Goal: Task Accomplishment & Management: Manage account settings

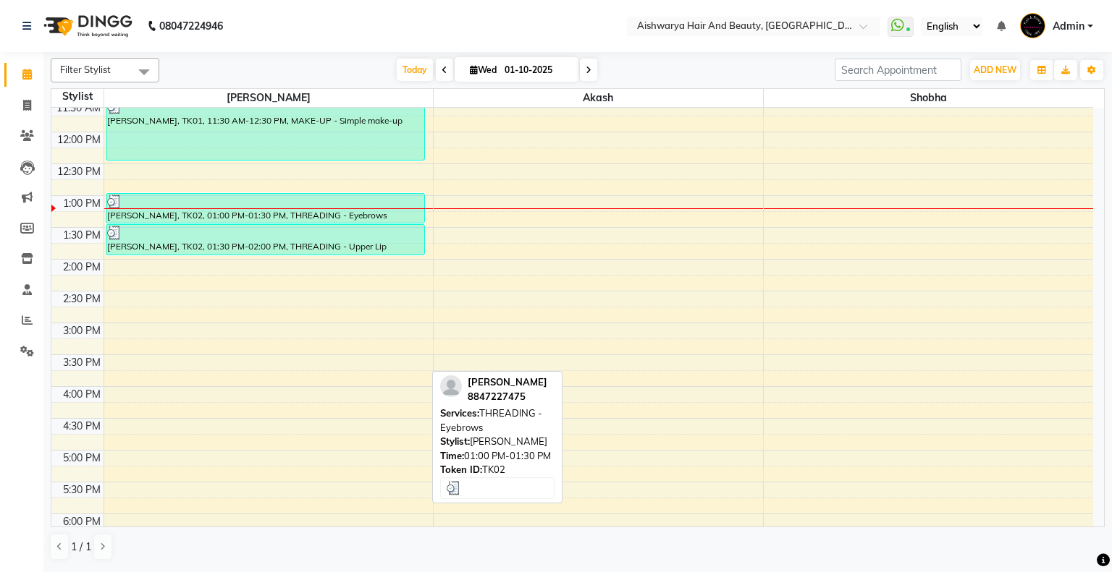
scroll to position [400, 0]
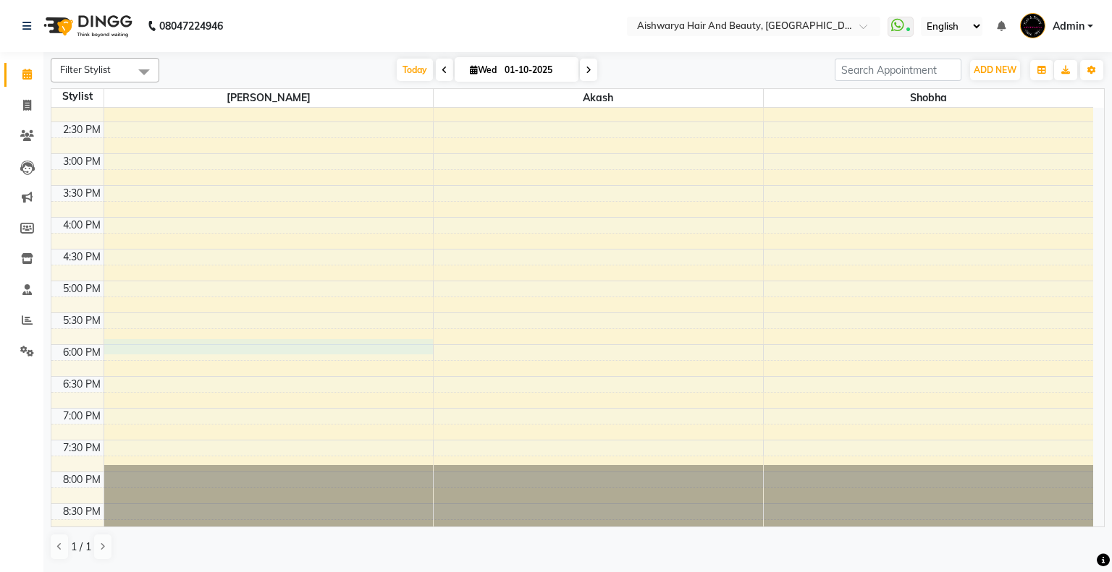
click at [110, 344] on div "8:00 AM 8:30 AM 9:00 AM 9:30 AM 10:00 AM 10:30 AM 11:00 AM 11:30 AM 12:00 PM 12…" at bounding box center [571, 121] width 1041 height 827
select select "19046"
select select "1080"
select select "tentative"
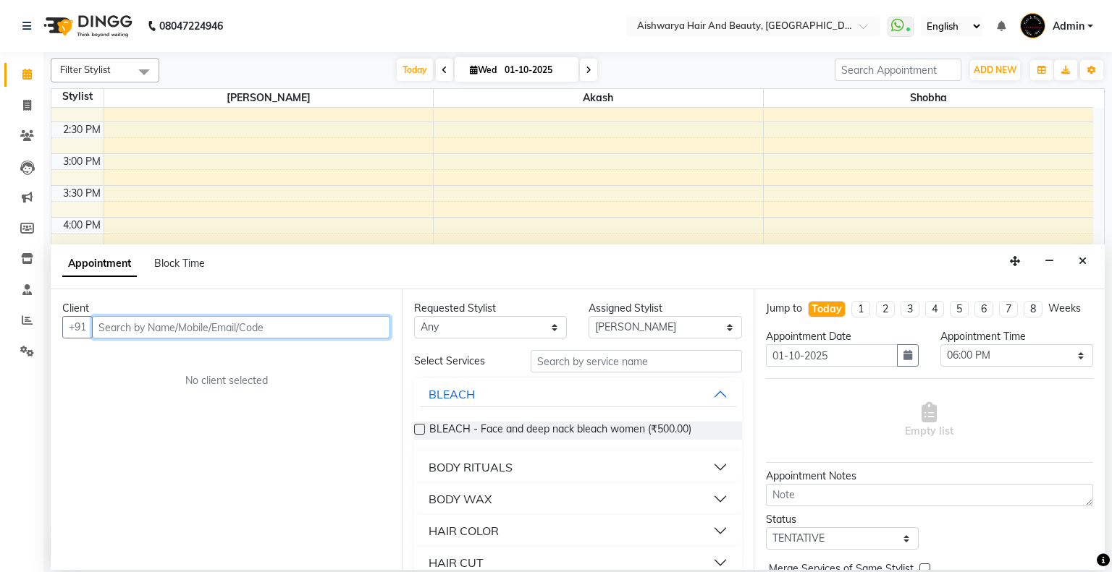
click at [148, 325] on input "text" at bounding box center [241, 327] width 298 height 22
click at [265, 323] on input "text" at bounding box center [241, 327] width 298 height 22
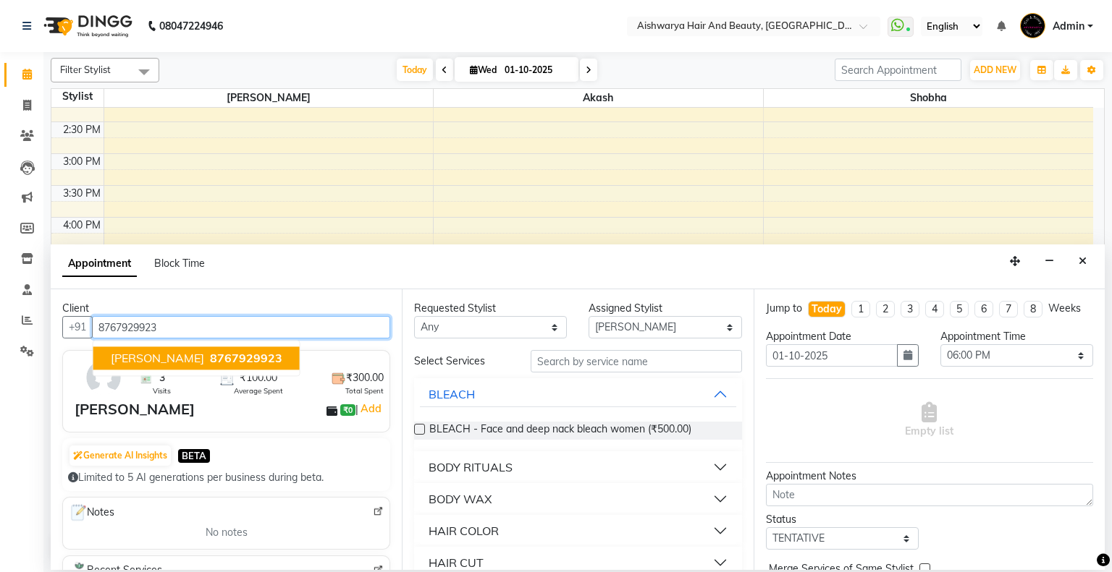
click at [210, 360] on span "8767929923" at bounding box center [246, 359] width 72 height 14
type input "8767929923"
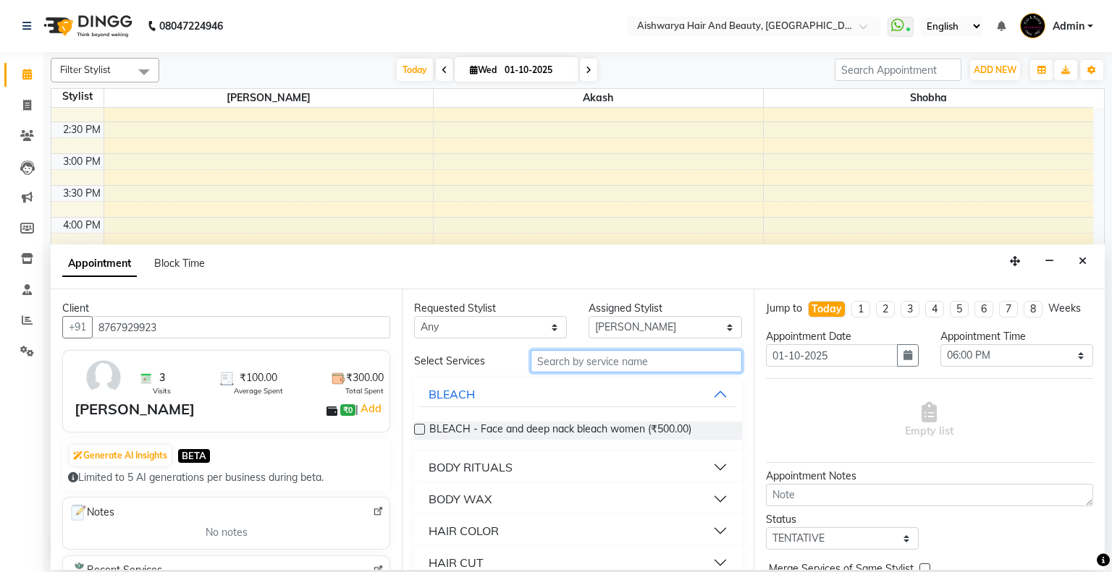
drag, startPoint x: 566, startPoint y: 355, endPoint x: 574, endPoint y: 376, distance: 21.8
click at [570, 367] on input "text" at bounding box center [636, 361] width 211 height 22
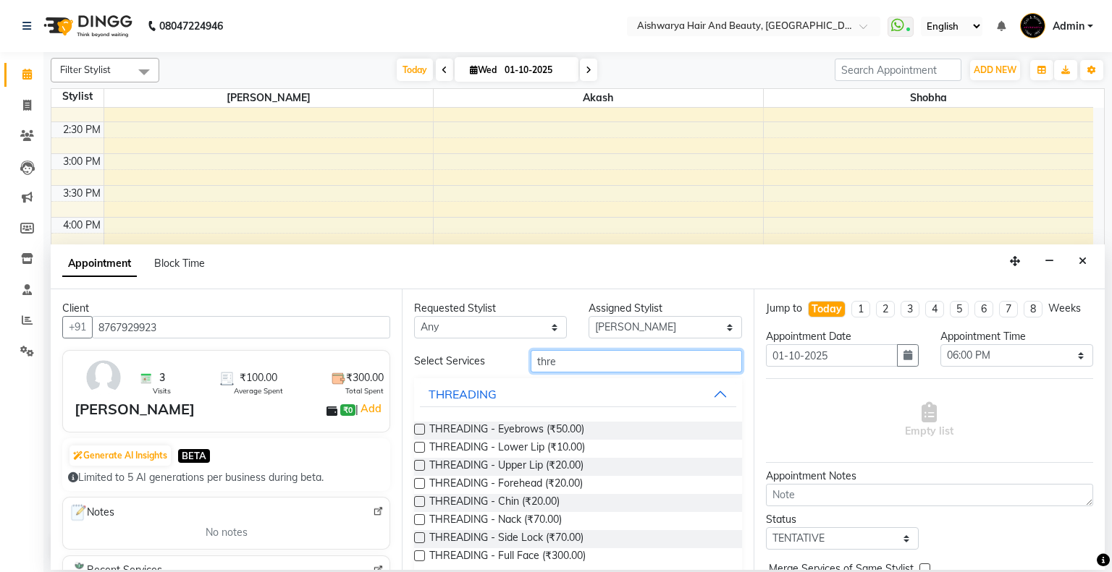
type input "thre"
click at [416, 427] on label at bounding box center [419, 429] width 11 height 11
click at [416, 427] on input "checkbox" at bounding box center [418, 430] width 9 height 9
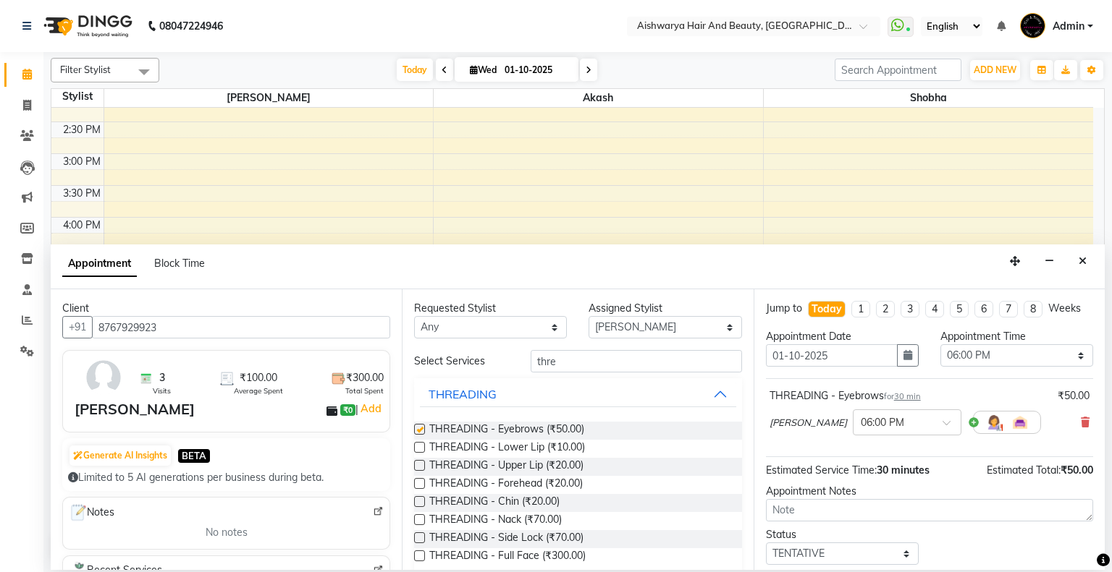
checkbox input "false"
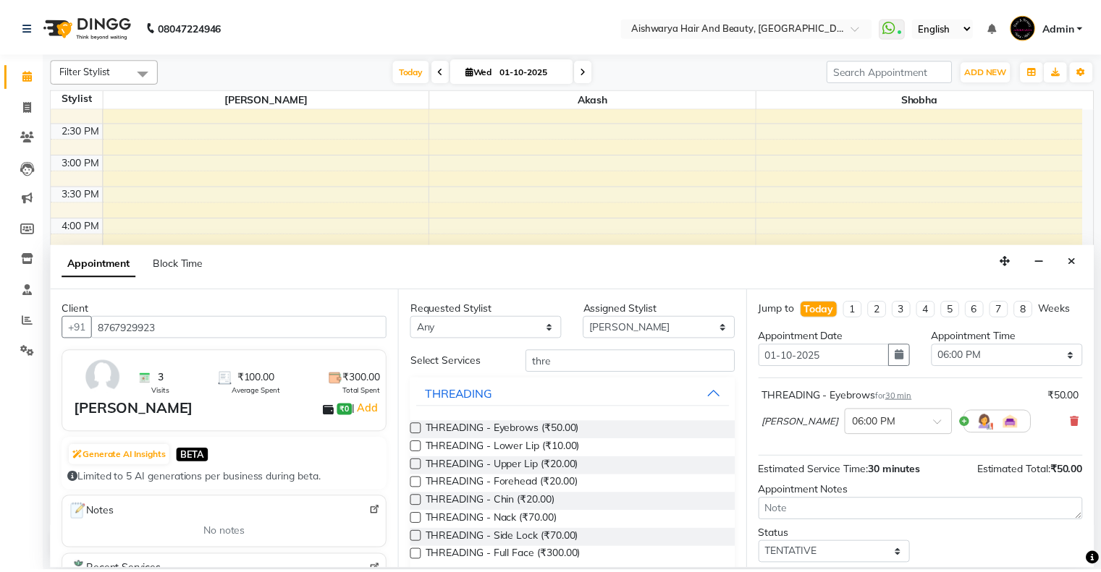
scroll to position [85, 0]
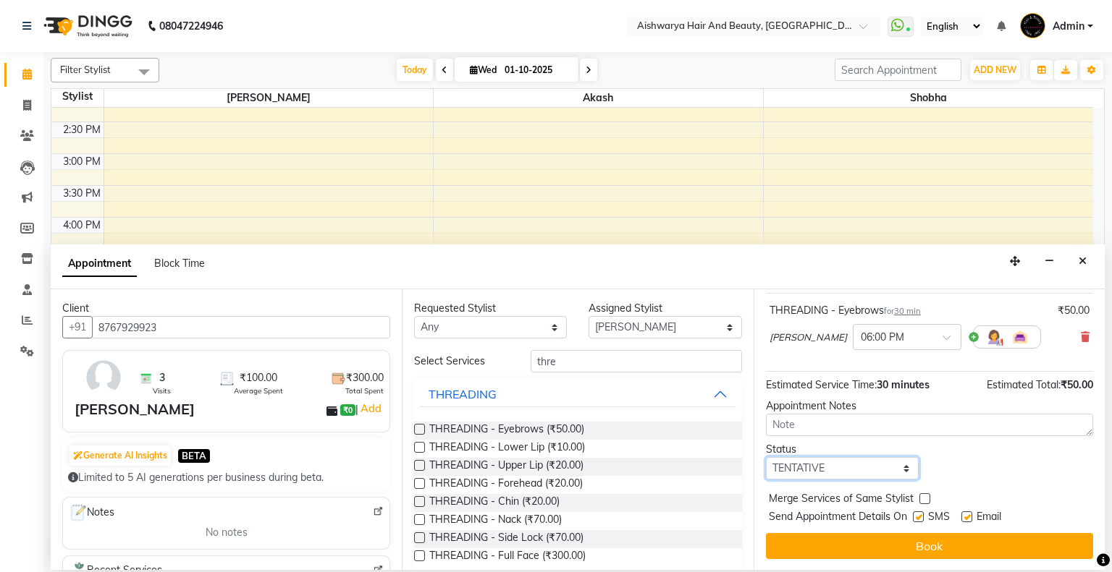
click at [857, 467] on select "Select TENTATIVE CONFIRM CHECK-IN UPCOMING" at bounding box center [842, 468] width 153 height 22
select select "check-in"
click at [766, 457] on select "Select TENTATIVE CONFIRM CHECK-IN UPCOMING" at bounding box center [842, 468] width 153 height 22
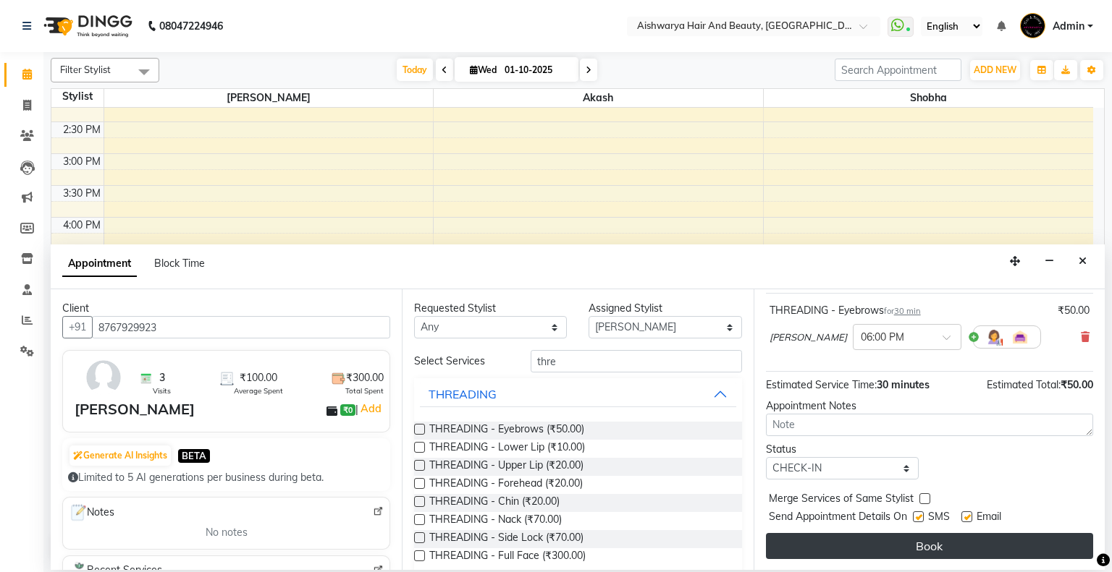
click at [839, 538] on button "Book" at bounding box center [929, 546] width 327 height 26
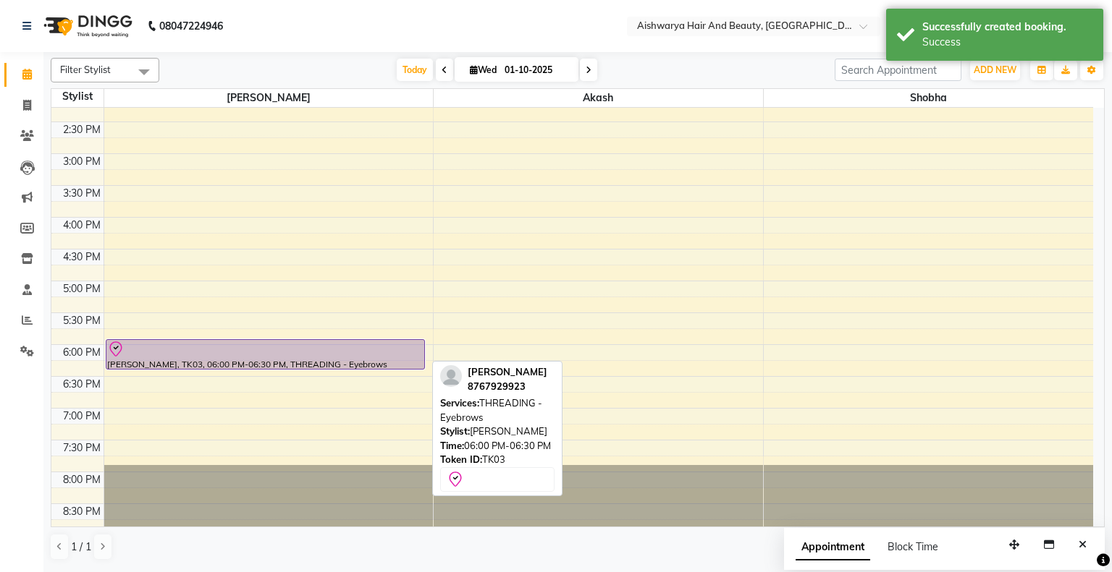
click at [324, 355] on div at bounding box center [265, 349] width 316 height 17
select select "8"
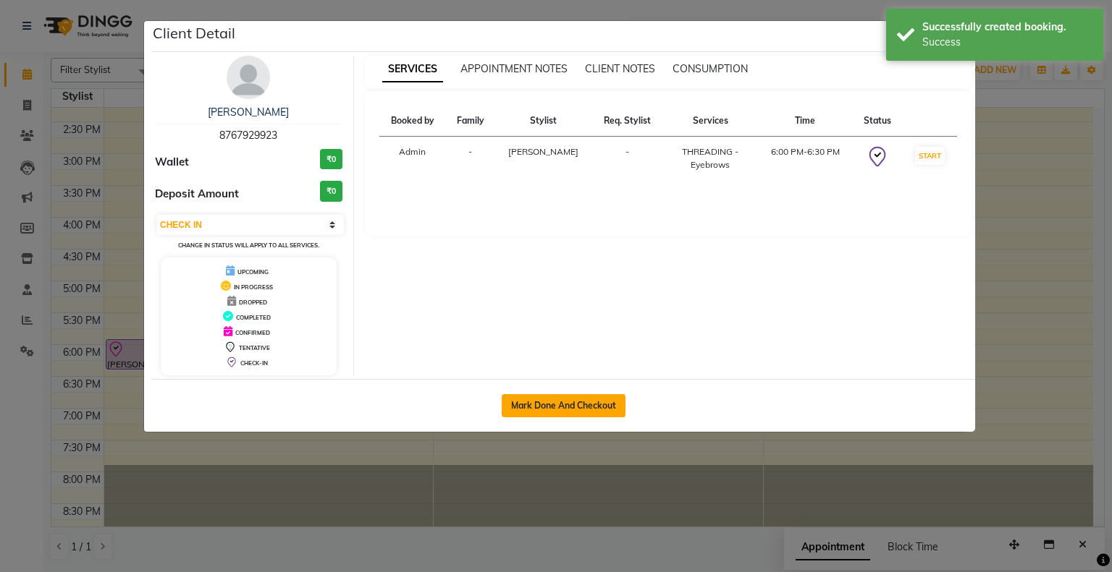
click at [541, 402] on button "Mark Done And Checkout" at bounding box center [564, 405] width 124 height 23
select select "service"
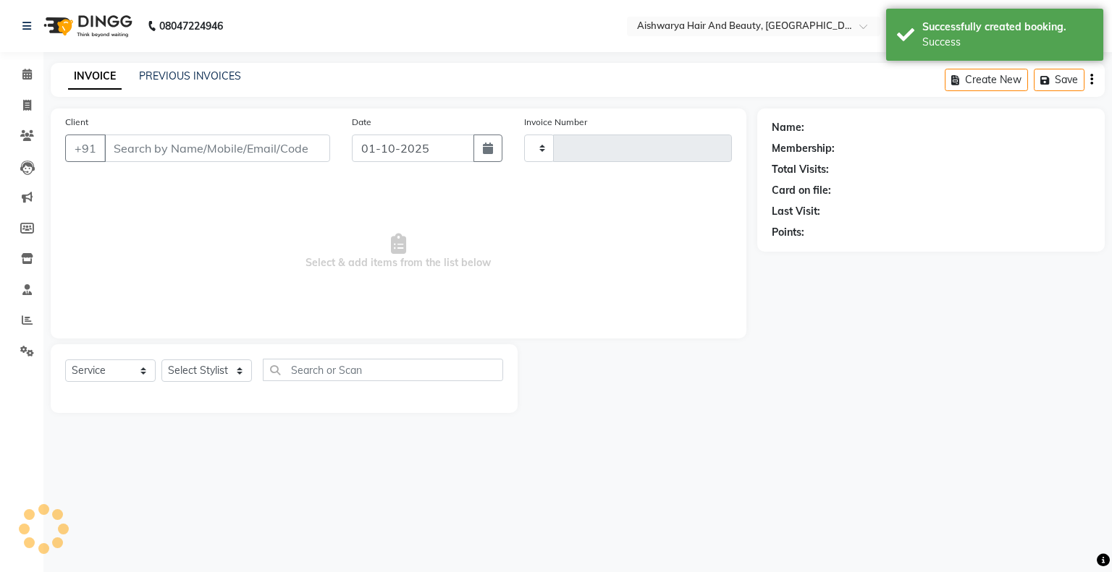
select select "3"
type input "0880"
type input "8767929923"
select select "3876"
select select "19046"
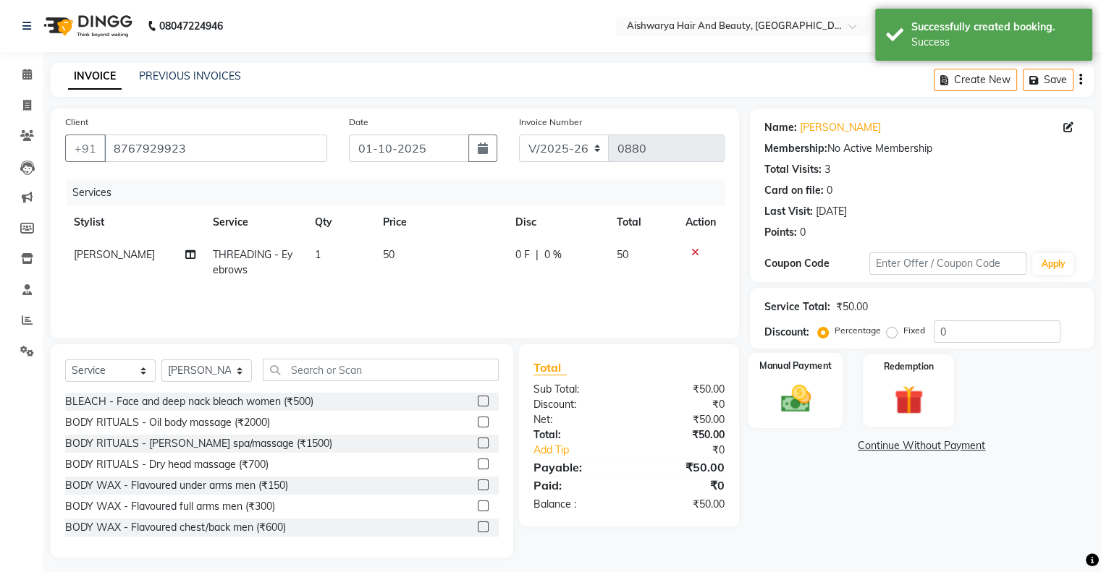
drag, startPoint x: 798, startPoint y: 399, endPoint x: 913, endPoint y: 420, distance: 117.0
click at [799, 399] on img at bounding box center [795, 398] width 47 height 33
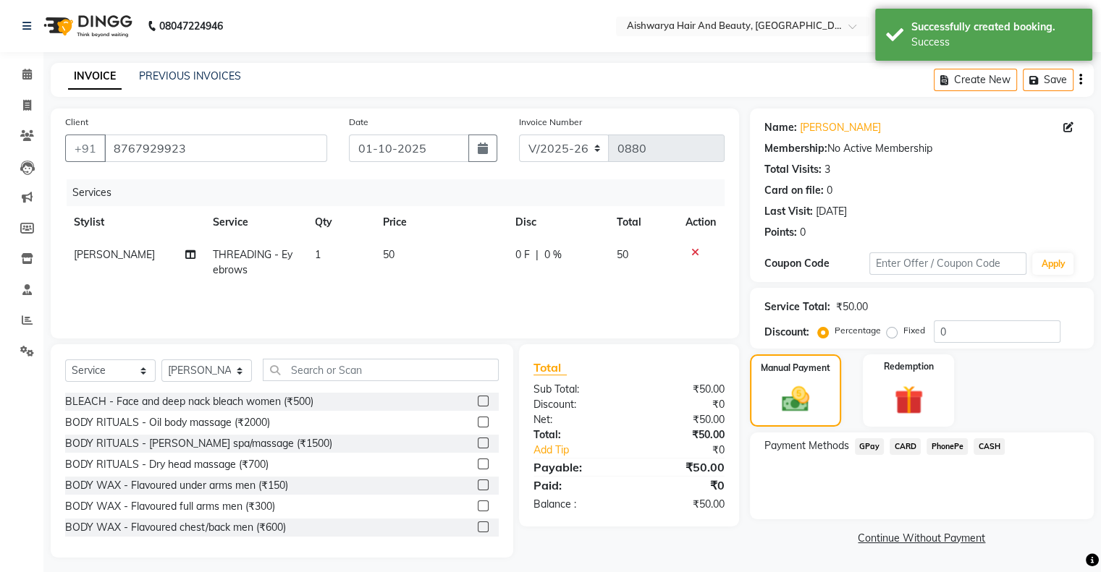
click at [957, 449] on span "PhonePe" at bounding box center [946, 447] width 41 height 17
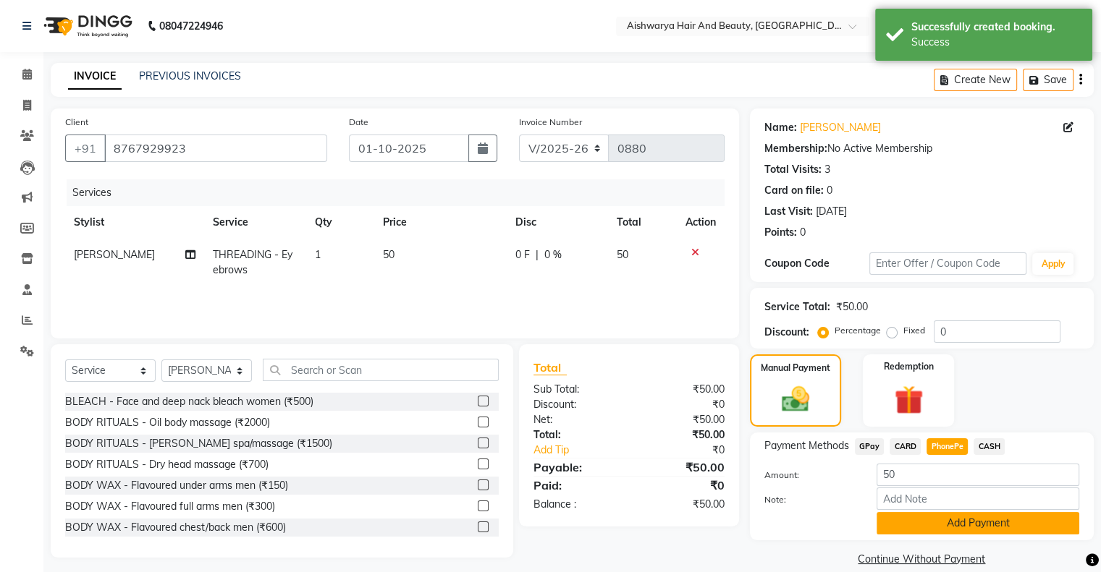
click at [962, 525] on button "Add Payment" at bounding box center [977, 523] width 203 height 22
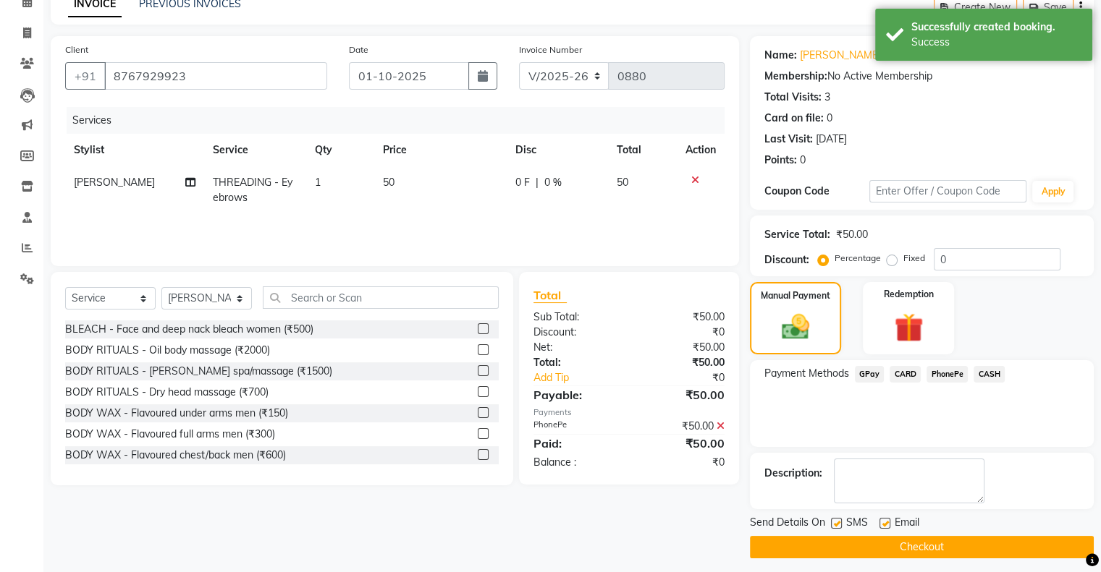
scroll to position [79, 0]
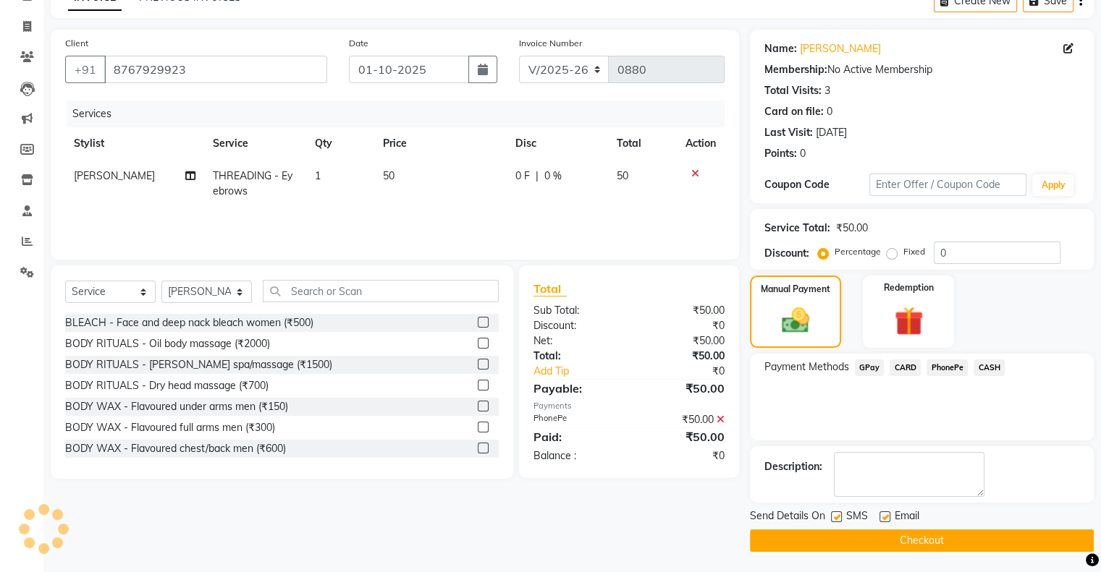
click at [906, 538] on button "Checkout" at bounding box center [922, 541] width 344 height 22
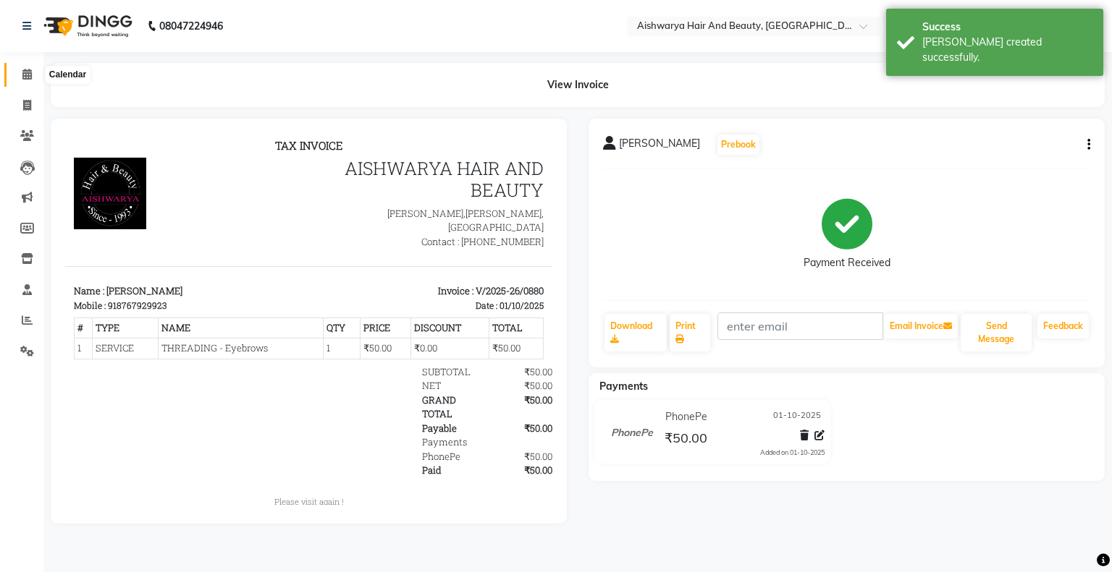
click at [18, 72] on span at bounding box center [26, 75] width 25 height 17
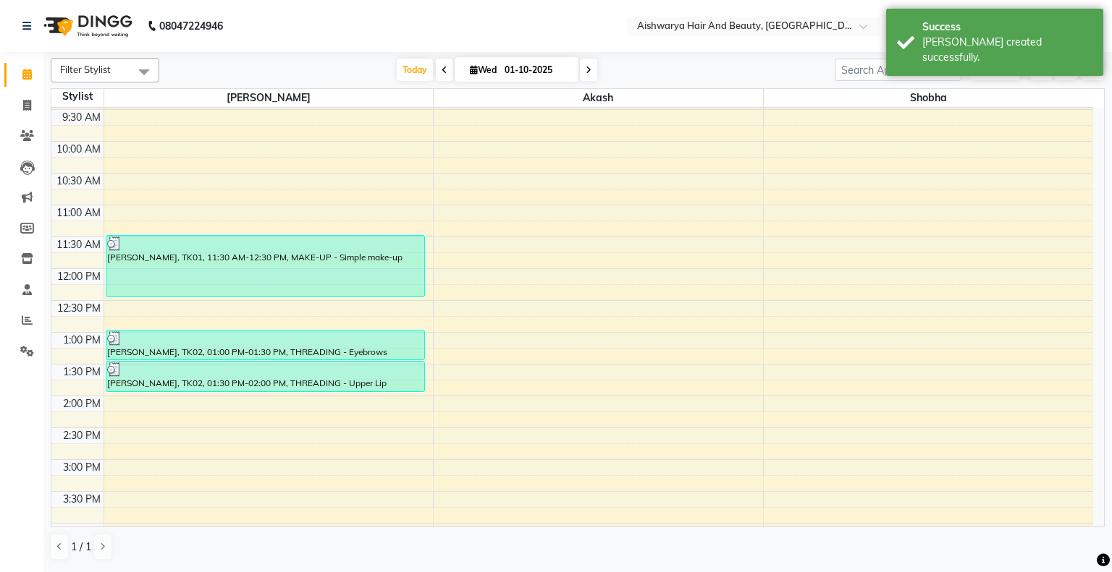
scroll to position [289, 0]
